Goal: Task Accomplishment & Management: Use online tool/utility

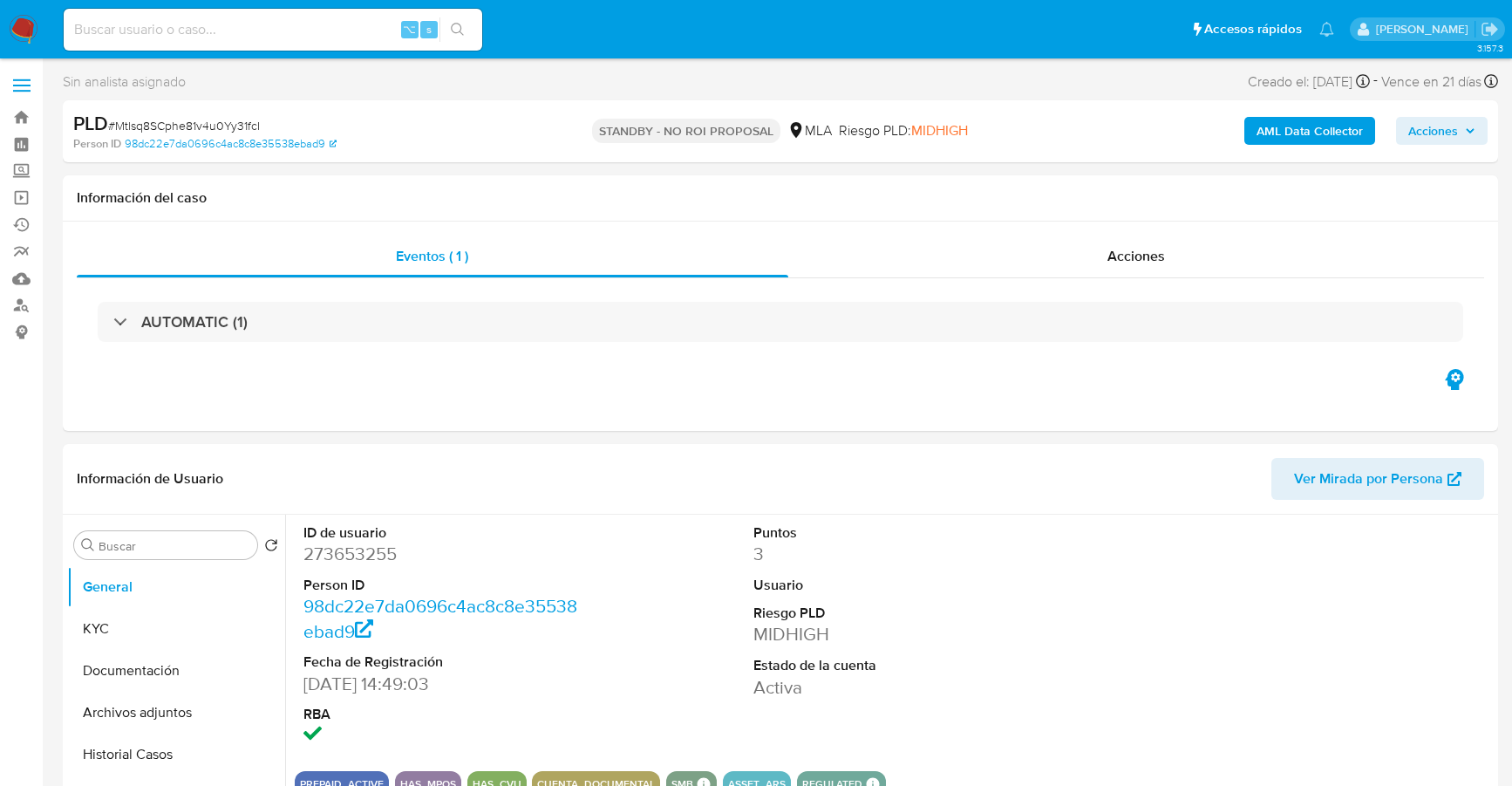
select select "10"
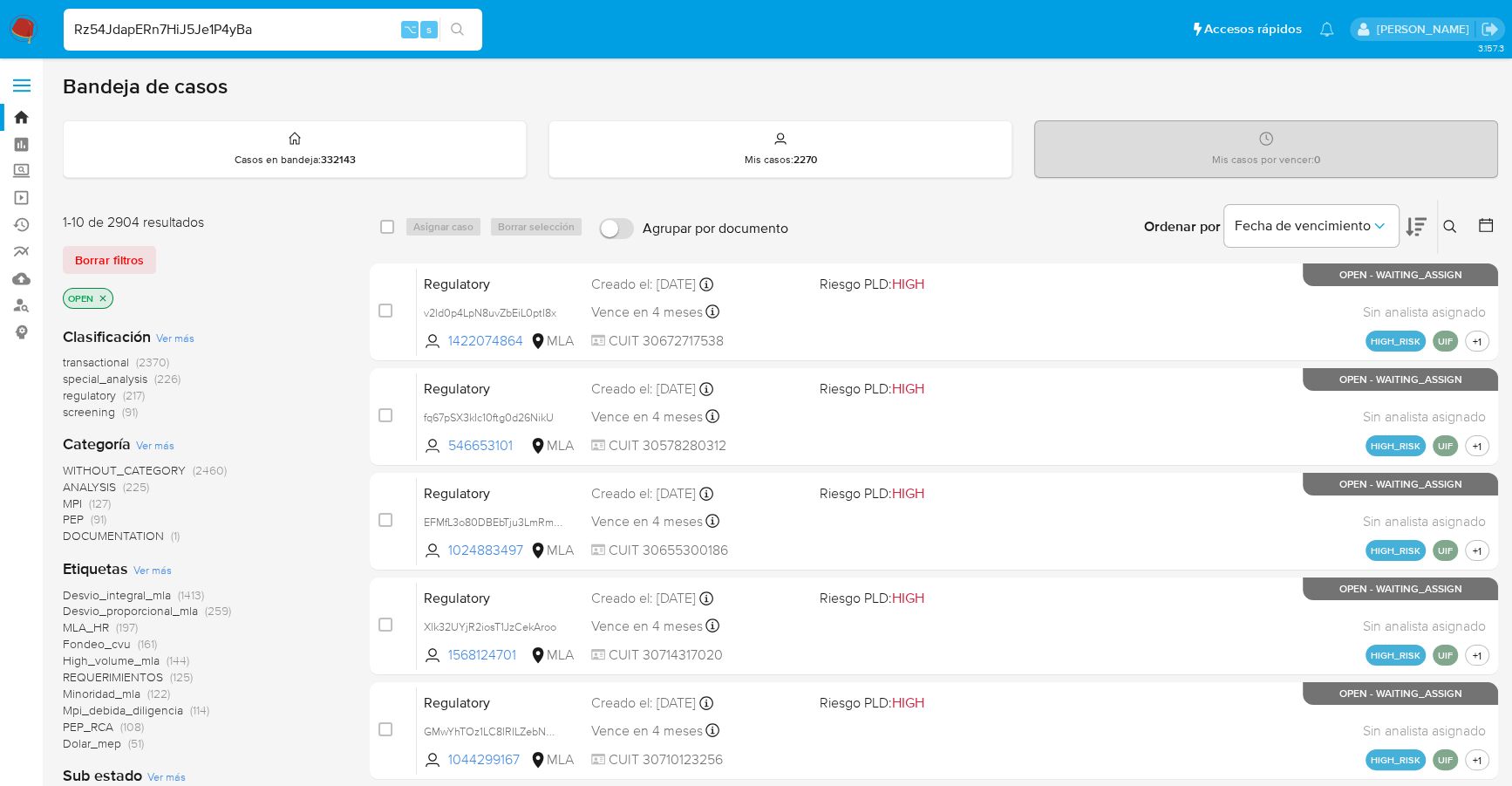
type input "Rz54JdapERn7HiJ5Je1P4yBa"
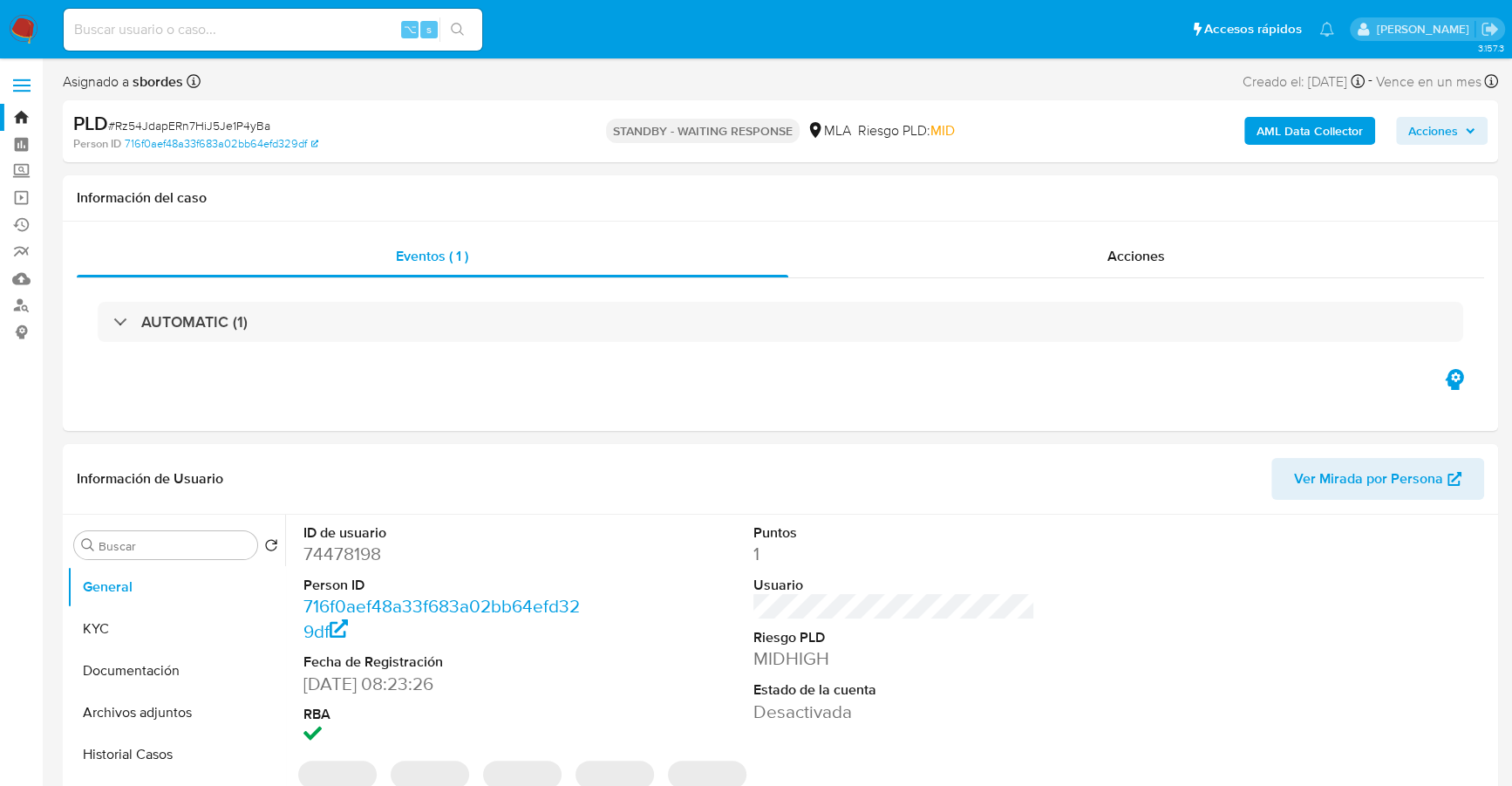
select select "10"
click at [241, 32] on input at bounding box center [272, 30] width 418 height 23
paste input "LdPTW6fwNYW9nbfs2wMZjL7t"
type input "LdPTW6fwNYW9nbfs2wMZjL7t"
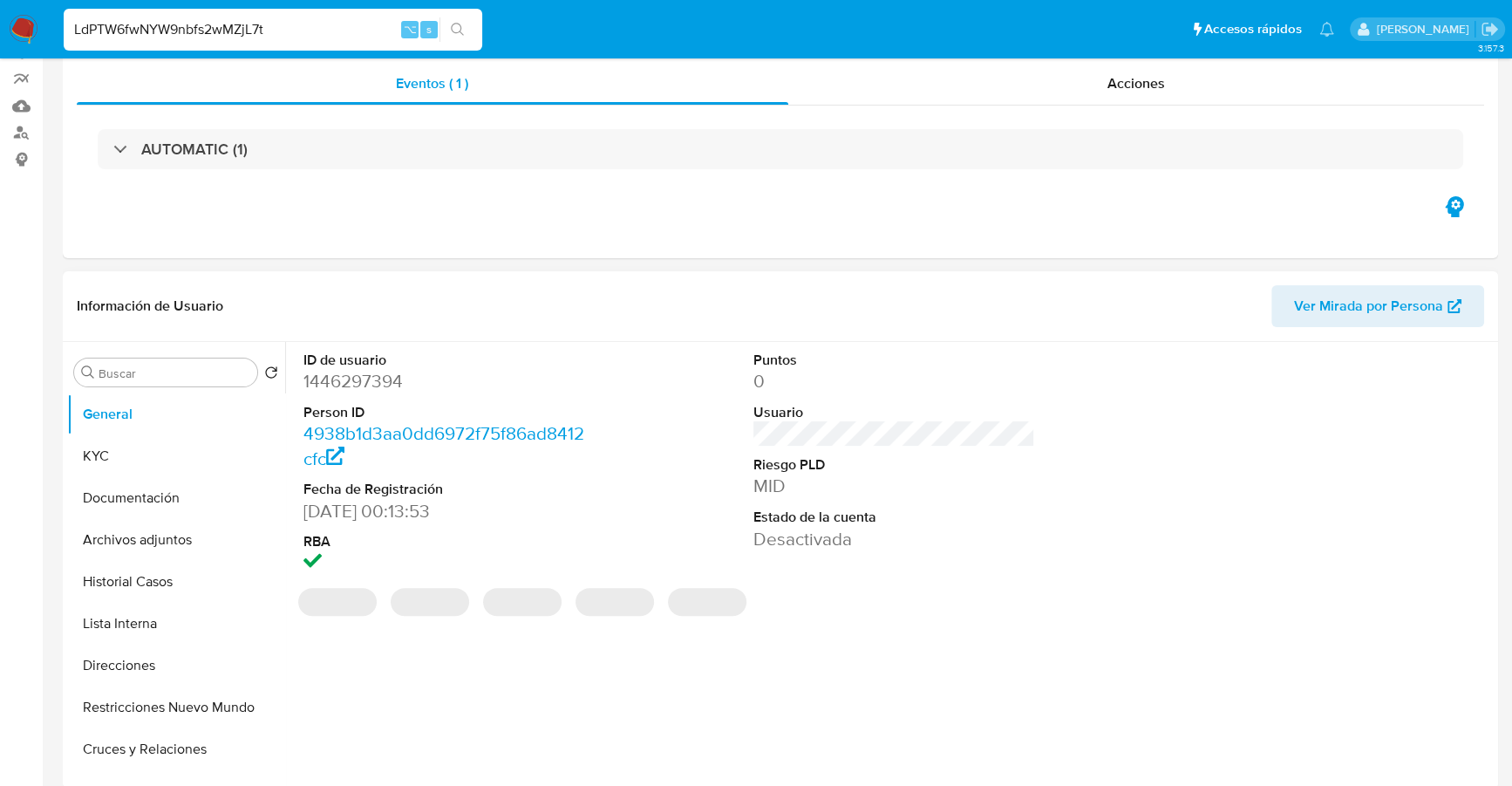
select select "10"
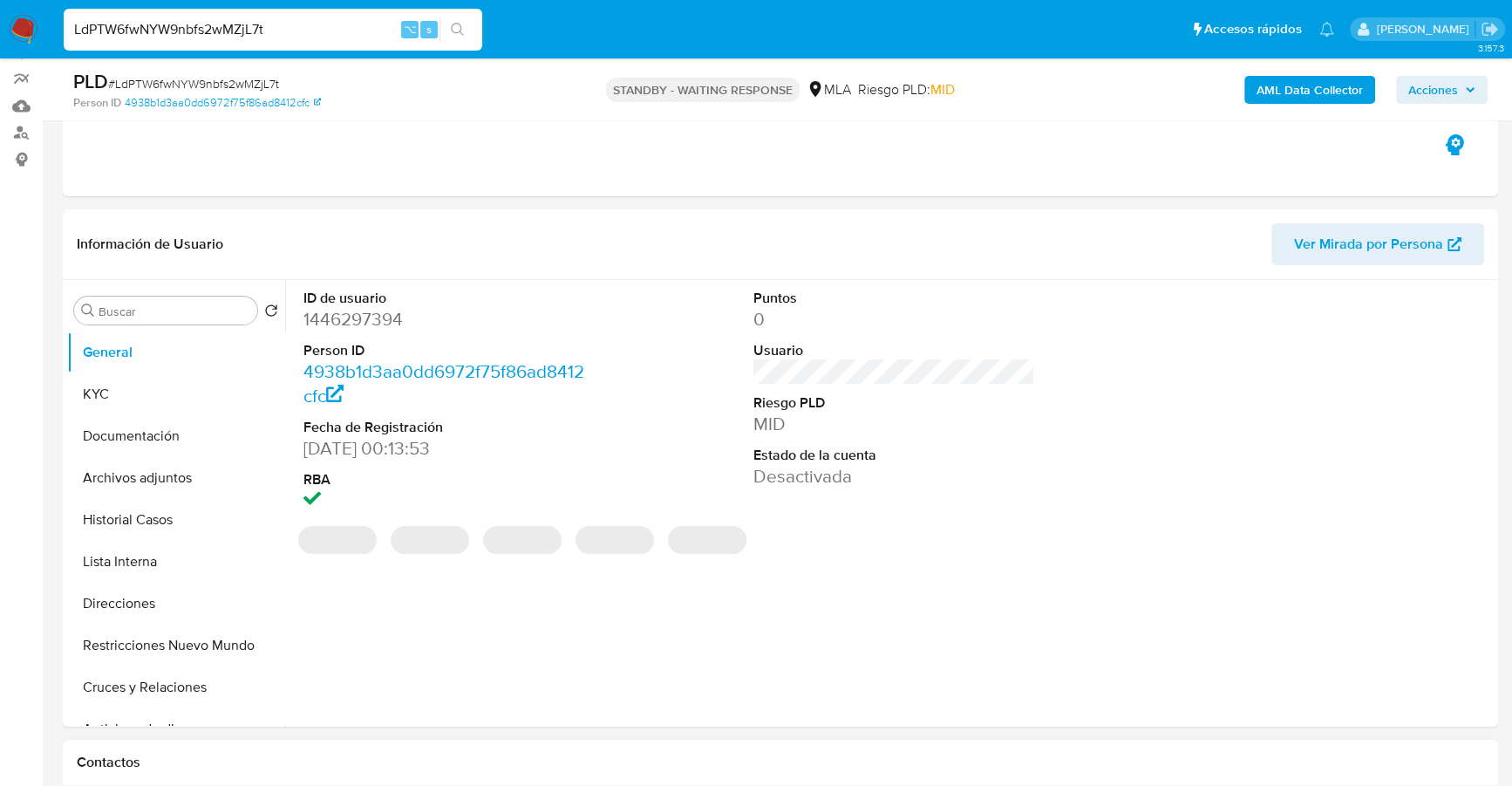
scroll to position [425, 0]
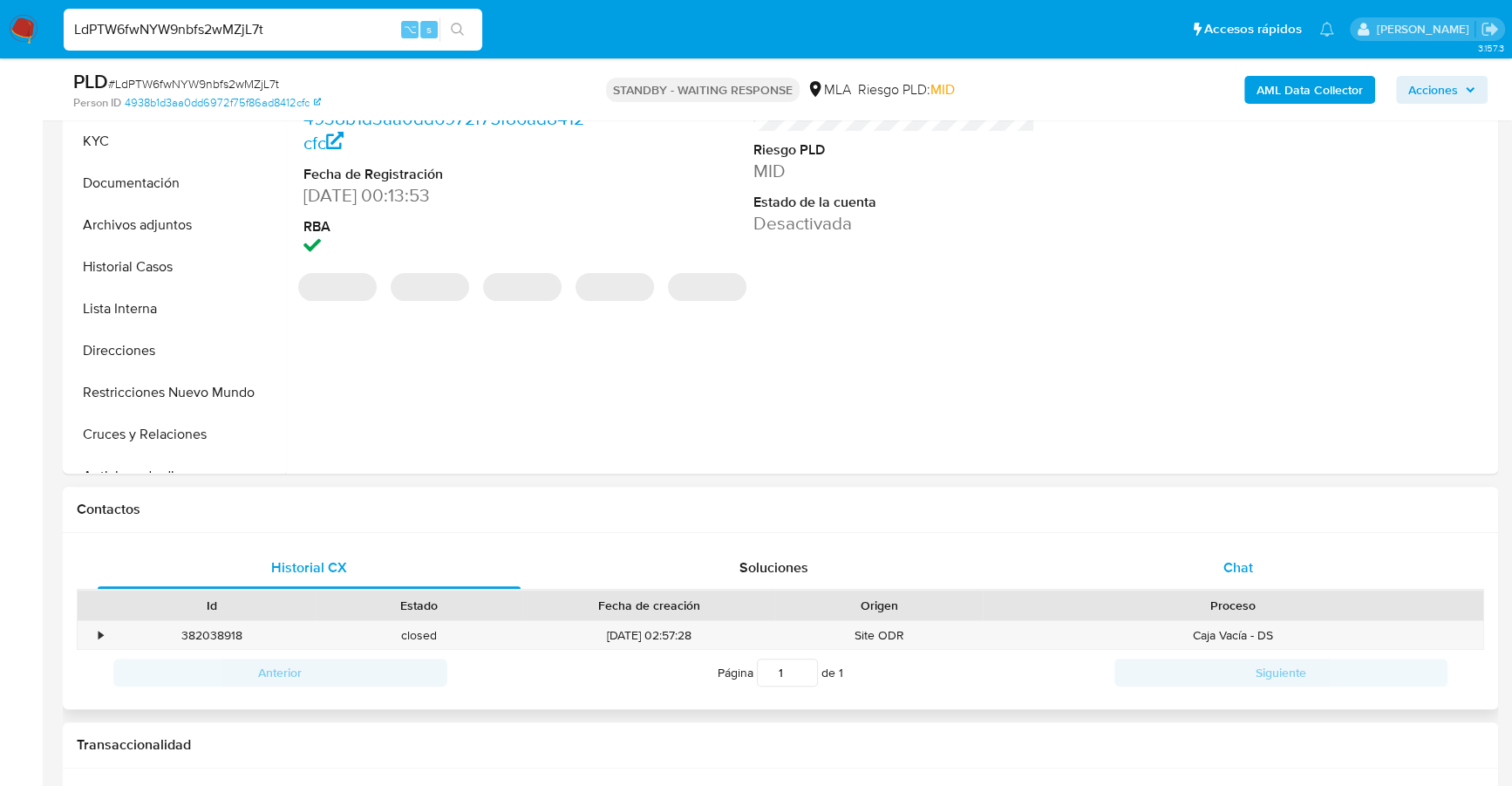
click at [1268, 563] on div "Chat" at bounding box center [1238, 567] width 423 height 42
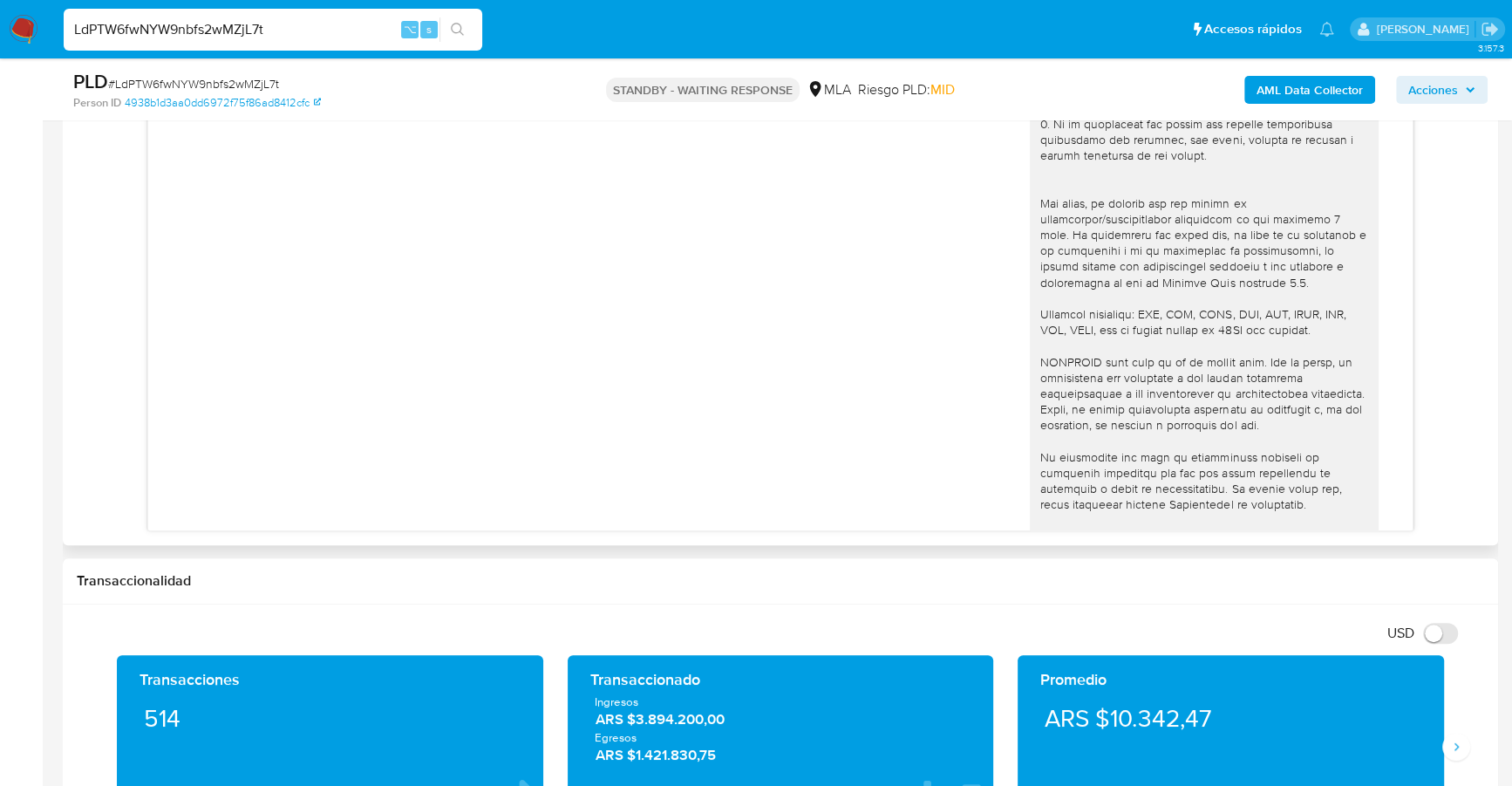
scroll to position [0, 0]
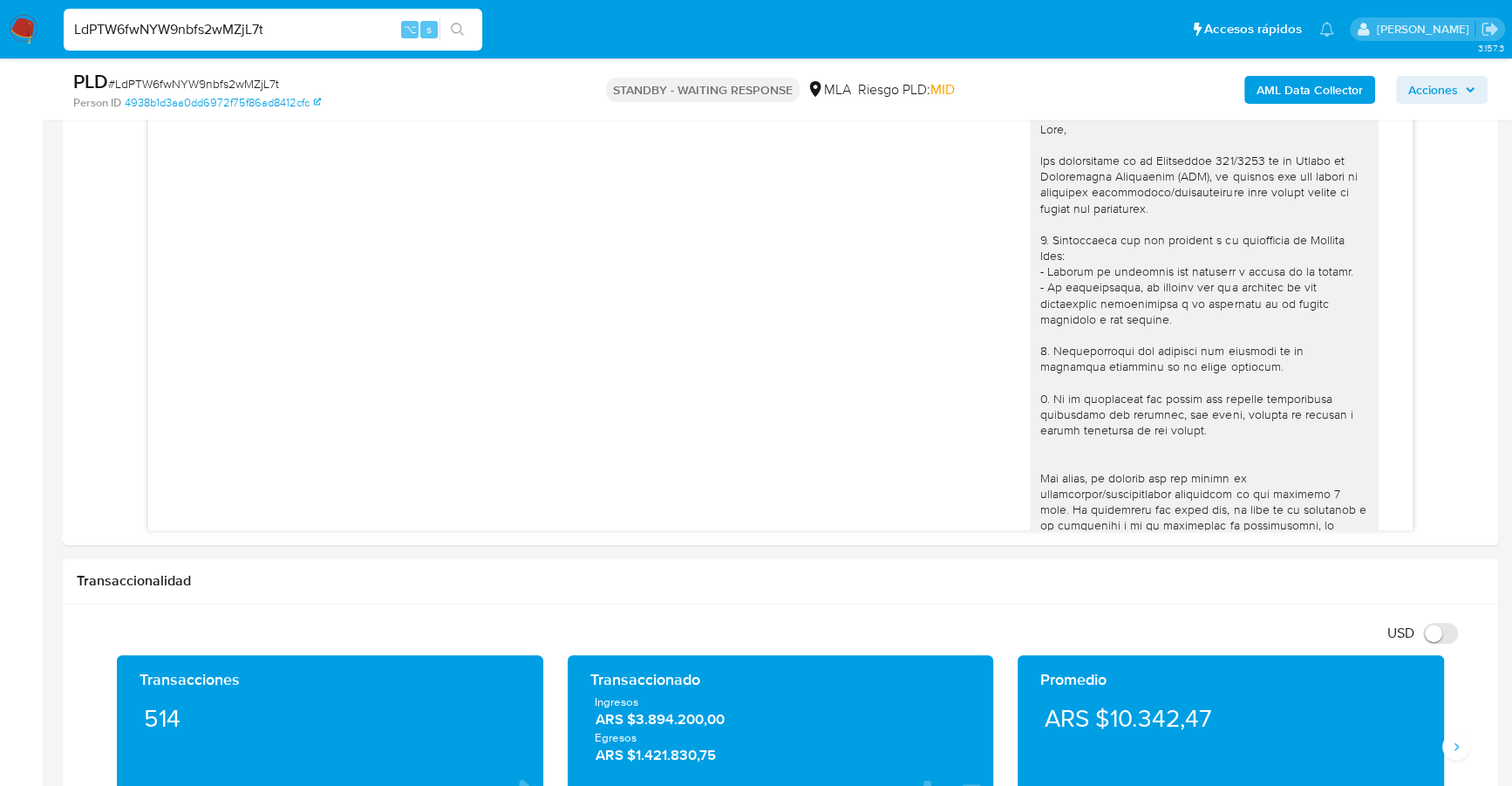
drag, startPoint x: 314, startPoint y: 28, endPoint x: 30, endPoint y: -1, distance: 285.5
click at [30, 0] on html "Pausado Ver notificaciones LdPTW6fwNYW9nbfs2wMZjL7t ⌥ s Accesos rápidos Presion…" at bounding box center [756, 653] width 1512 height 3236
paste input "0MaL67JudqPcfrvhLTHKZMpZ"
type input "0MaL67JudqPcfrvhLTHKZMpZ"
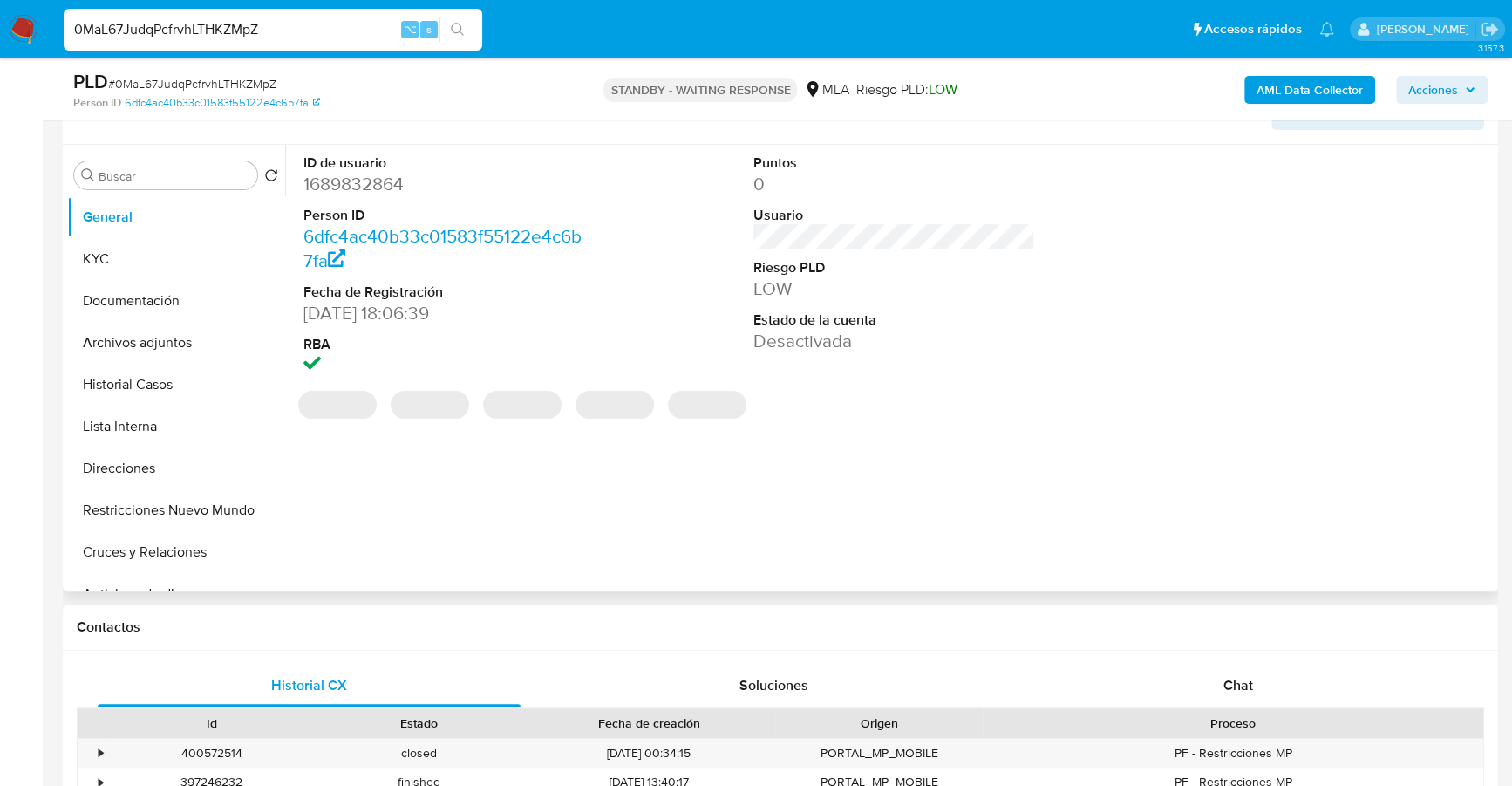
scroll to position [439, 0]
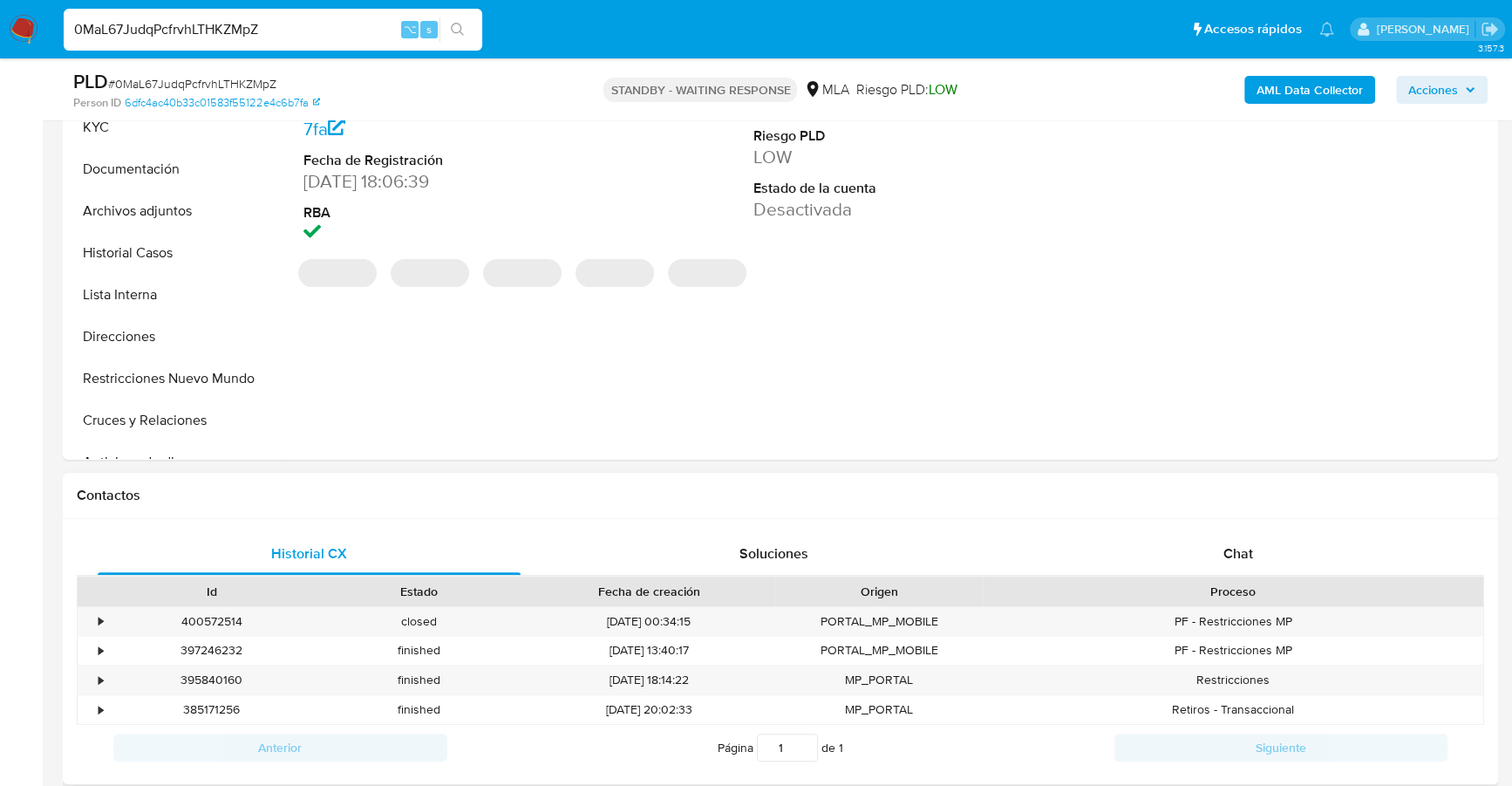
select select "10"
click at [1253, 559] on div "Chat" at bounding box center [1238, 553] width 423 height 42
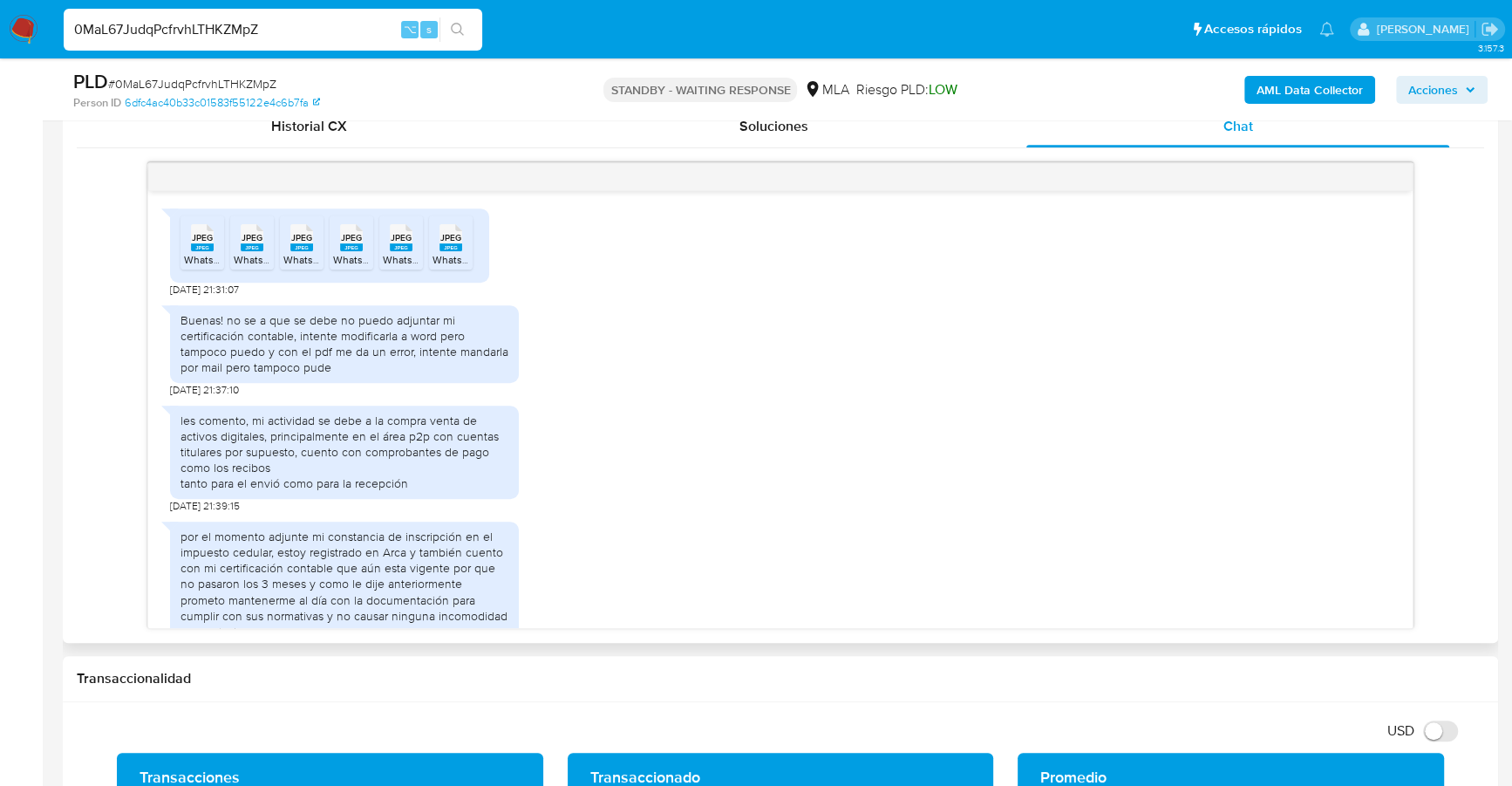
scroll to position [782, 0]
